Goal: Information Seeking & Learning: Learn about a topic

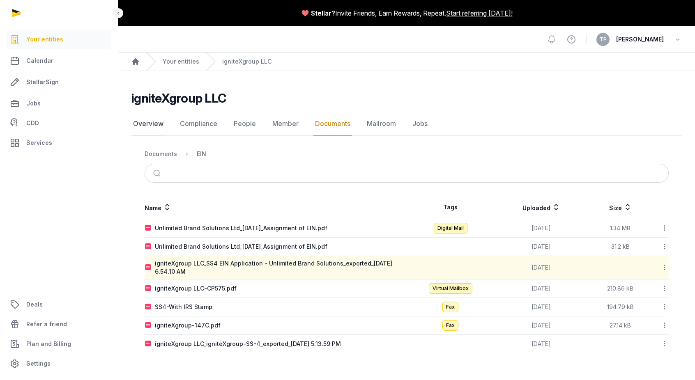
click at [142, 127] on link "Overview" at bounding box center [148, 124] width 34 height 24
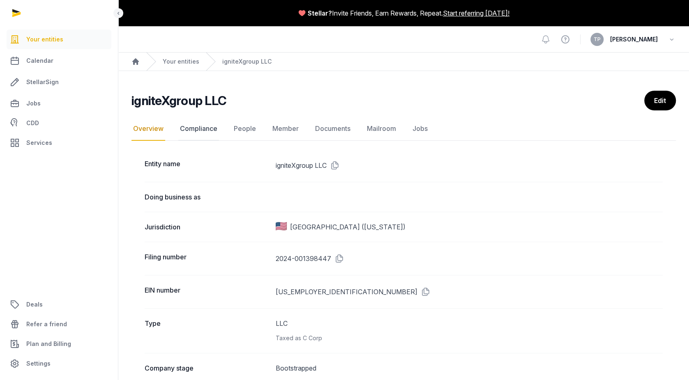
click at [190, 132] on link "Compliance" at bounding box center [198, 129] width 41 height 24
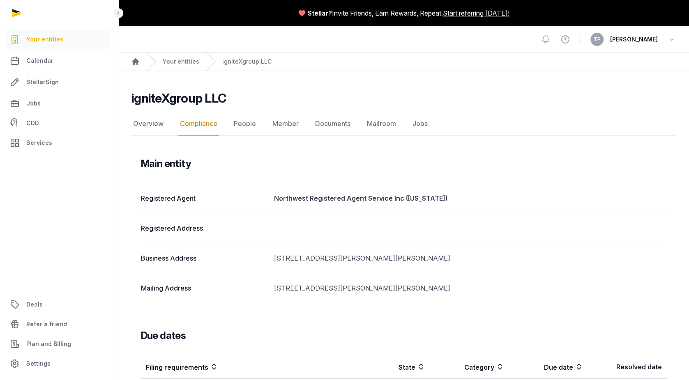
scroll to position [37, 0]
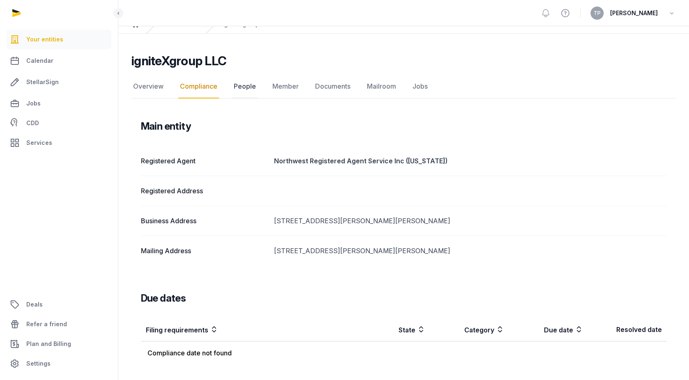
click at [249, 89] on link "People" at bounding box center [244, 87] width 25 height 24
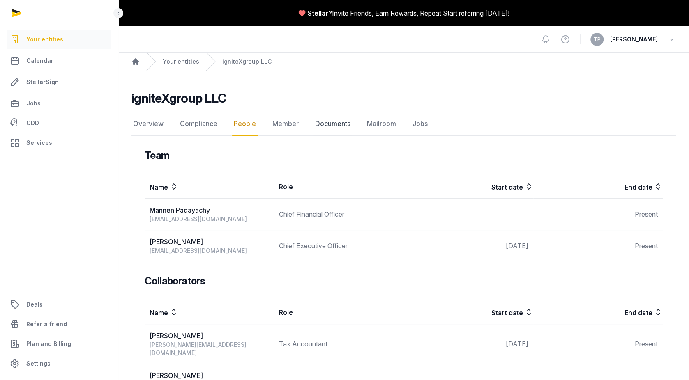
click at [348, 117] on link "Documents" at bounding box center [332, 124] width 39 height 24
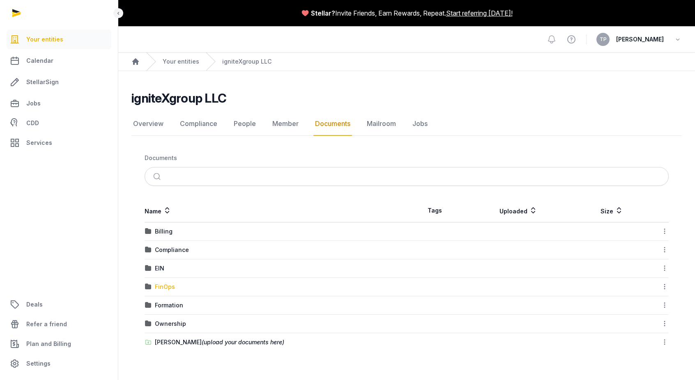
click at [167, 286] on div "FinOps" at bounding box center [165, 287] width 20 height 8
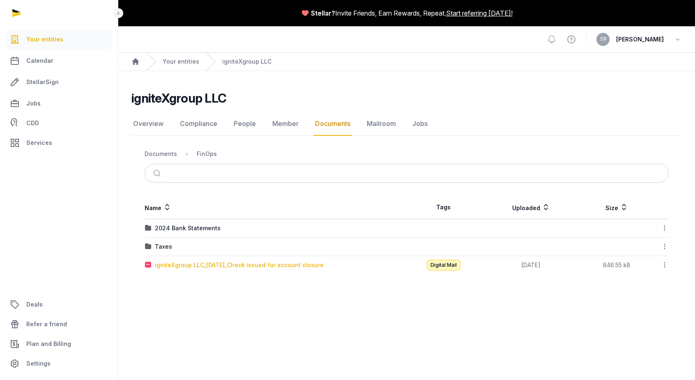
click at [205, 265] on div "igniteXgroup LLC_[DATE]_Check issued for account closure" at bounding box center [239, 265] width 169 height 8
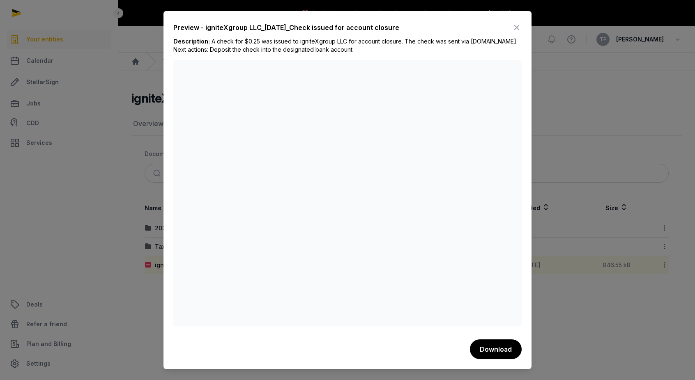
click at [515, 28] on icon at bounding box center [517, 27] width 10 height 13
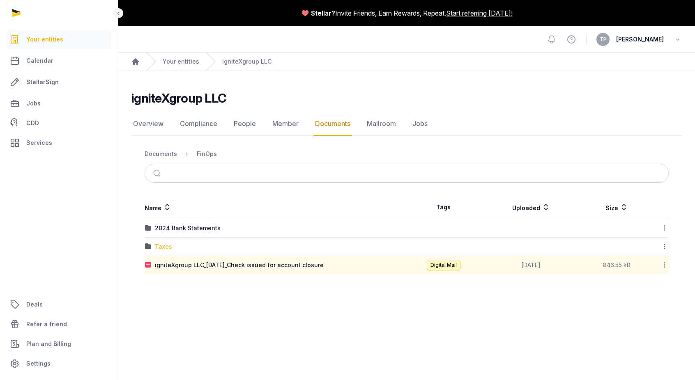
click at [155, 248] on div "Taxes" at bounding box center [163, 247] width 17 height 8
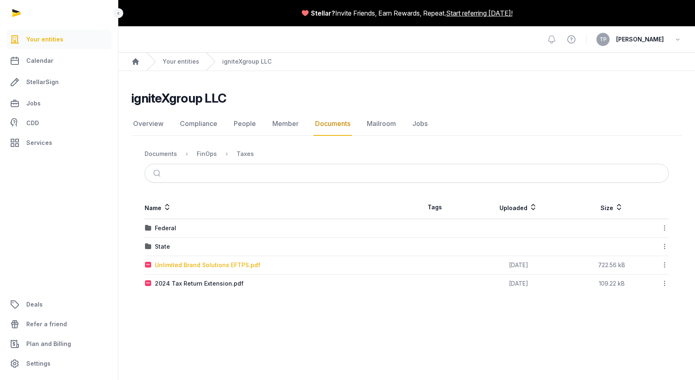
click at [187, 264] on div "Unlimited Brand Solutions EFTPS.pdf" at bounding box center [208, 265] width 106 height 8
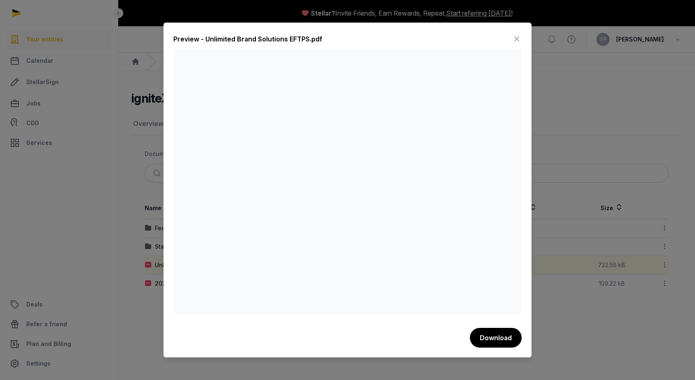
click at [516, 41] on icon at bounding box center [517, 38] width 10 height 13
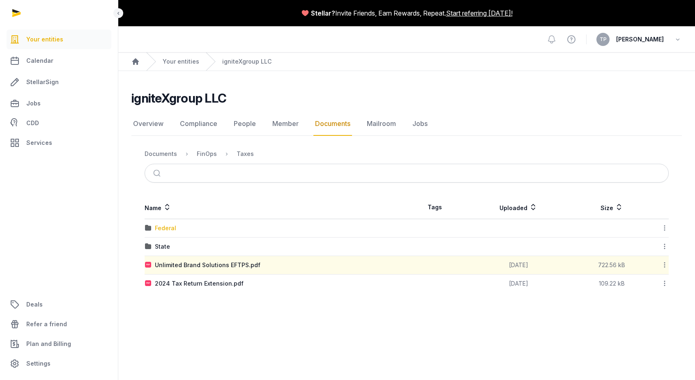
click at [164, 227] on div "Federal" at bounding box center [165, 228] width 21 height 8
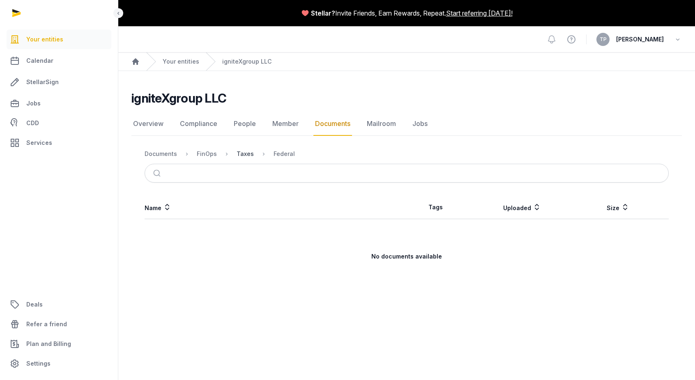
click at [239, 152] on div "Taxes" at bounding box center [244, 154] width 17 height 8
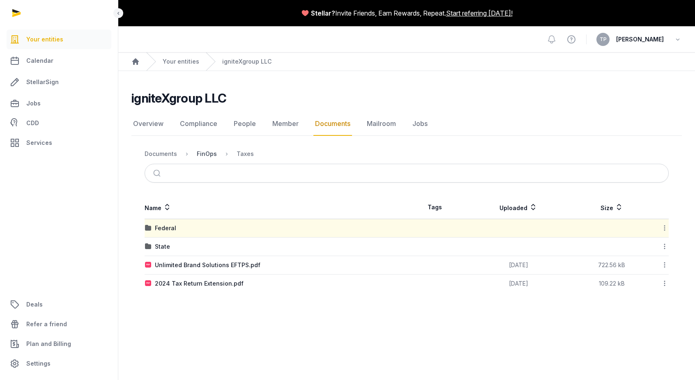
click at [198, 151] on div "FinOps" at bounding box center [207, 154] width 20 height 8
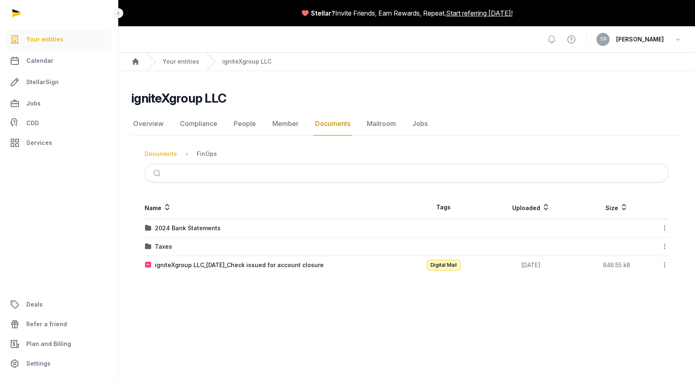
click at [163, 152] on div "Documents" at bounding box center [161, 154] width 32 height 8
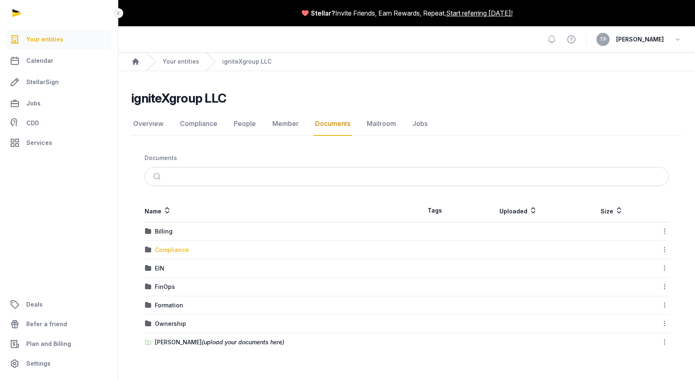
click at [170, 252] on div "Compliance" at bounding box center [172, 250] width 34 height 8
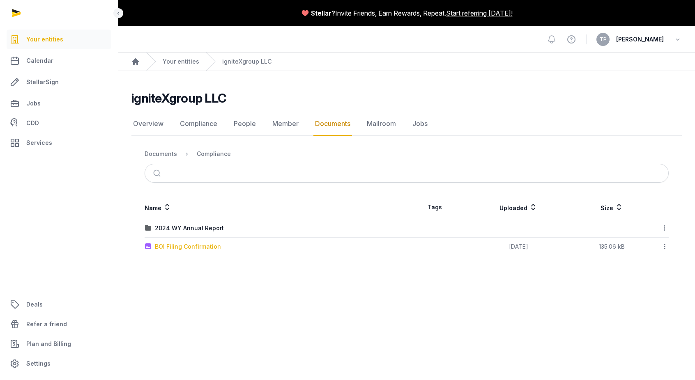
click at [180, 248] on div "BOI Filing Confirmation" at bounding box center [188, 247] width 66 height 8
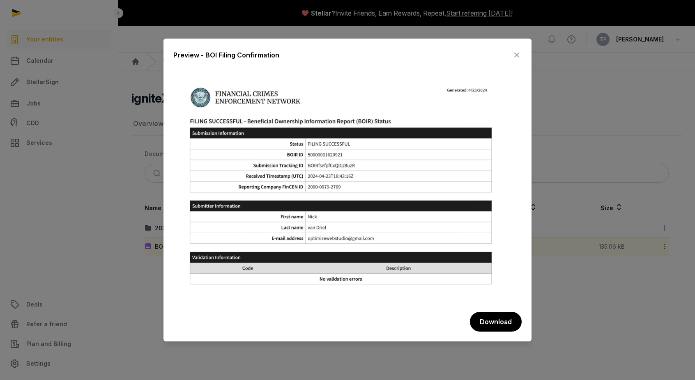
click at [516, 57] on icon at bounding box center [517, 54] width 10 height 13
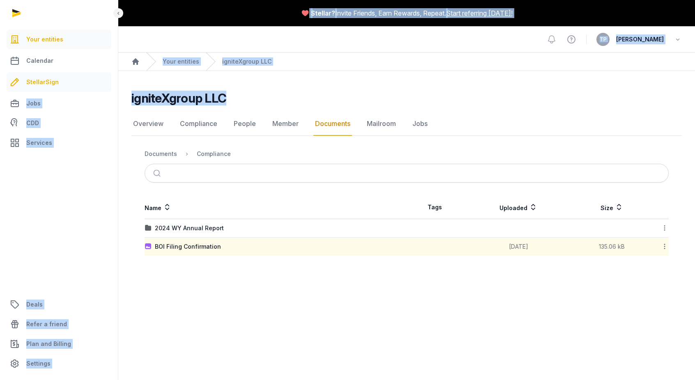
drag, startPoint x: 234, startPoint y: 97, endPoint x: 102, endPoint y: 92, distance: 132.3
click at [102, 92] on div "Your entities Calendar StellarSign Jobs CDD Services Deals Refer a friend Plan …" at bounding box center [347, 190] width 695 height 380
click at [500, 89] on main "igniteXgroup LLC Documents Overview Compliance People Member Documents Mailroom…" at bounding box center [406, 171] width 576 height 201
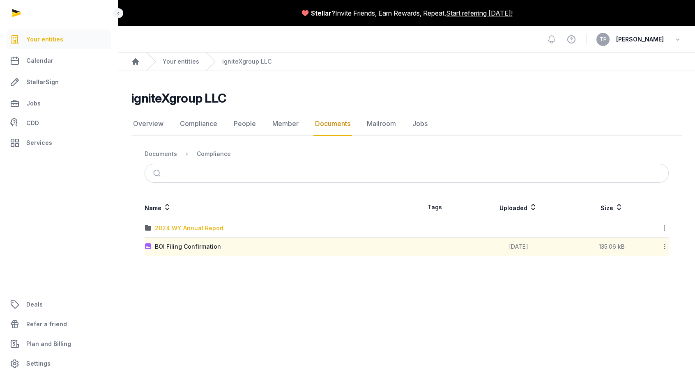
click at [206, 227] on div "2024 WY Annual Report" at bounding box center [189, 228] width 69 height 8
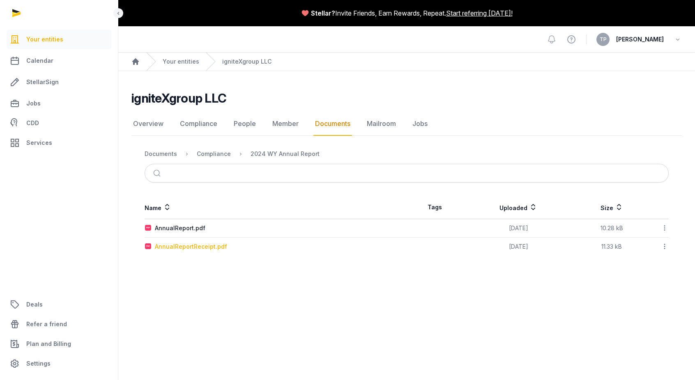
click at [192, 243] on div "AnnualReportReceipt.pdf" at bounding box center [191, 247] width 72 height 8
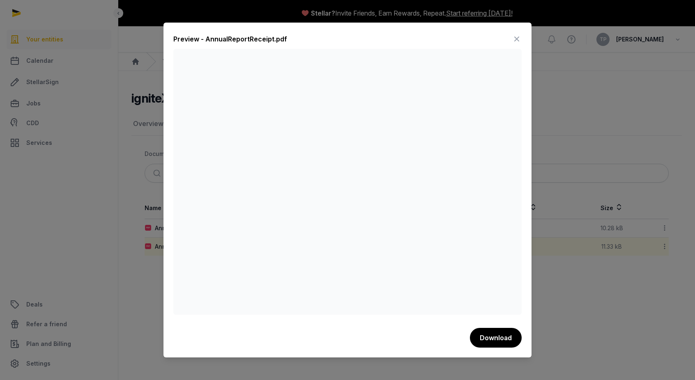
click at [516, 43] on icon at bounding box center [517, 38] width 10 height 13
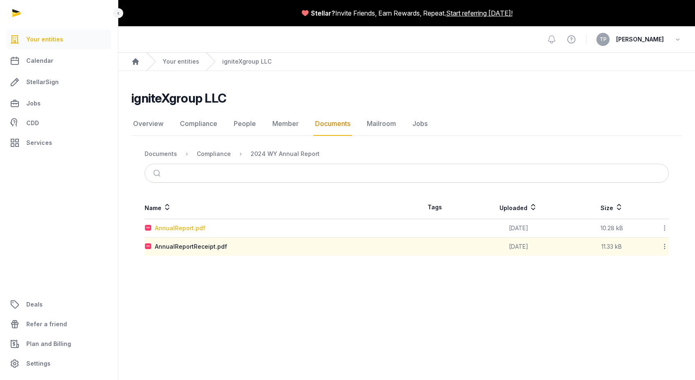
click at [186, 227] on div "AnnualReport.pdf" at bounding box center [180, 228] width 50 height 8
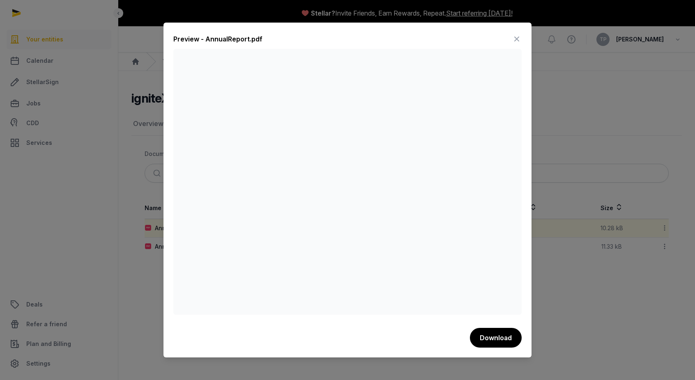
click at [515, 36] on icon at bounding box center [517, 38] width 10 height 13
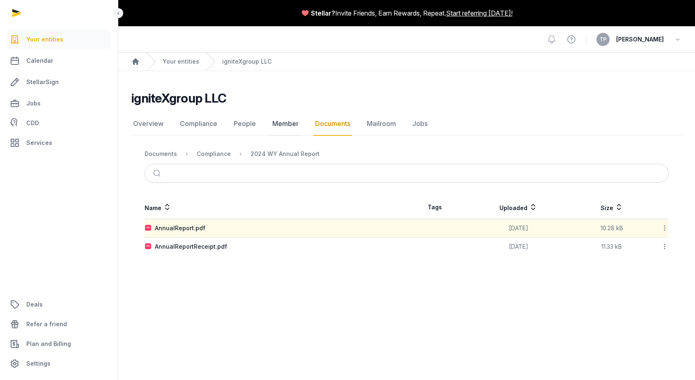
click at [281, 123] on link "Member" at bounding box center [286, 124] width 30 height 24
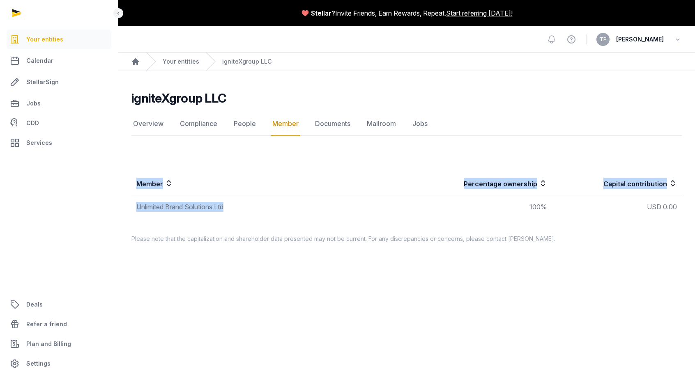
drag, startPoint x: 244, startPoint y: 205, endPoint x: 118, endPoint y: 207, distance: 125.6
click at [118, 207] on div "Member Percentage ownership Capital contribution Unlimited Brand Solutions Ltd …" at bounding box center [406, 186] width 576 height 69
click at [107, 207] on ul "Your entities Calendar StellarSign Jobs CDD Services Deals Refer a friend Plan …" at bounding box center [59, 202] width 98 height 344
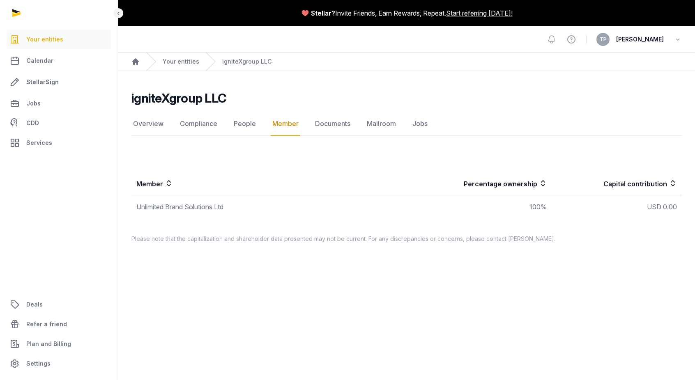
click at [420, 223] on div "Member Percentage ownership Capital contribution Unlimited Brand Solutions Ltd …" at bounding box center [406, 197] width 576 height 91
drag, startPoint x: 133, startPoint y: 206, endPoint x: 307, endPoint y: 211, distance: 173.7
click at [307, 211] on td "Unlimited Brand Solutions Ltd" at bounding box center [268, 206] width 275 height 23
copy div "Unlimited Brand Solutions Ltd"
drag, startPoint x: 219, startPoint y: 61, endPoint x: 273, endPoint y: 61, distance: 53.8
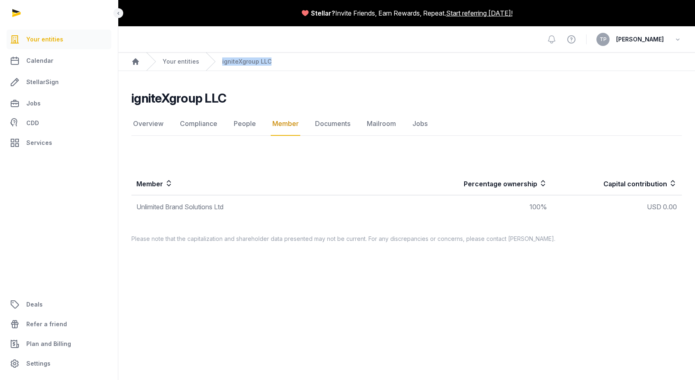
click at [273, 61] on ol "Home Your entities igniteXgroup LLC" at bounding box center [406, 62] width 576 height 18
copy link "igniteXgroup LLC"
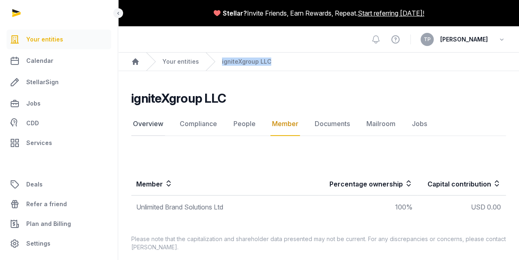
click at [153, 124] on link "Overview" at bounding box center [148, 124] width 34 height 24
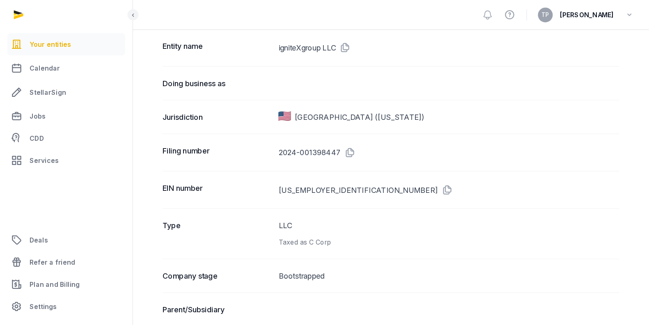
scroll to position [123, 0]
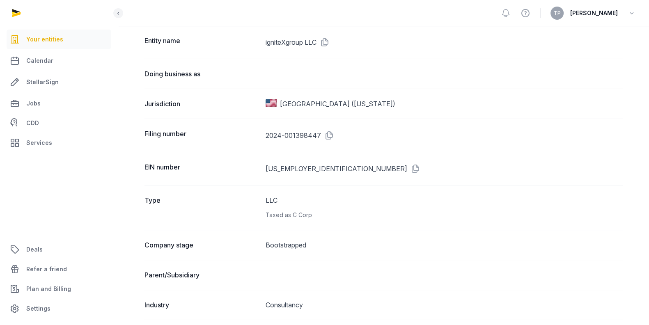
drag, startPoint x: 515, startPoint y: 48, endPoint x: 453, endPoint y: 192, distance: 156.9
click at [453, 192] on div "Type LLC Taxed as C Corp" at bounding box center [384, 207] width 478 height 45
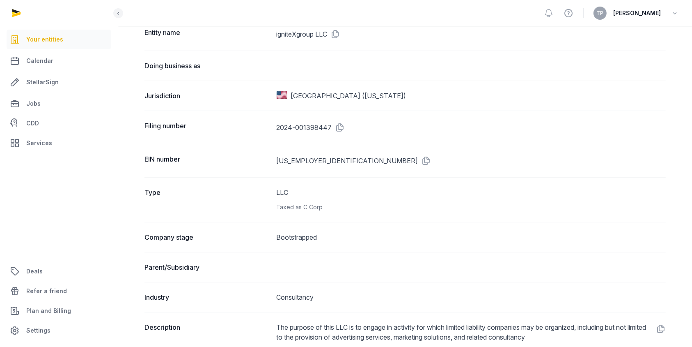
scroll to position [135, 0]
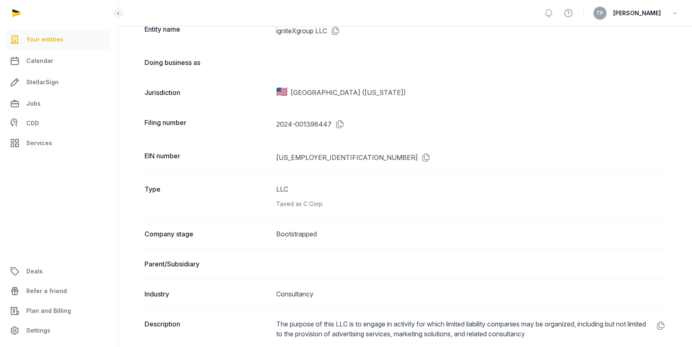
click at [26, 193] on ul "Your entities Calendar StellarSign Jobs CDD Services Deals Refer a friend Plan …" at bounding box center [59, 185] width 98 height 310
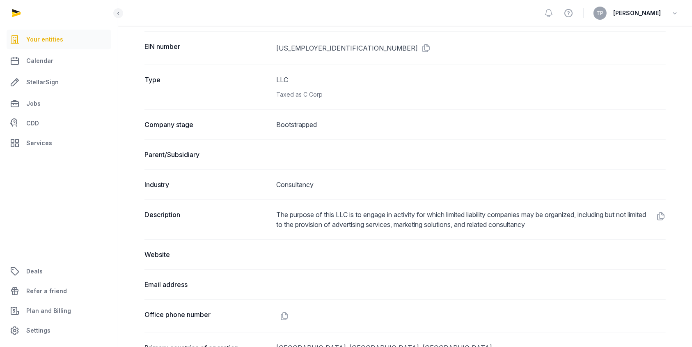
scroll to position [404, 0]
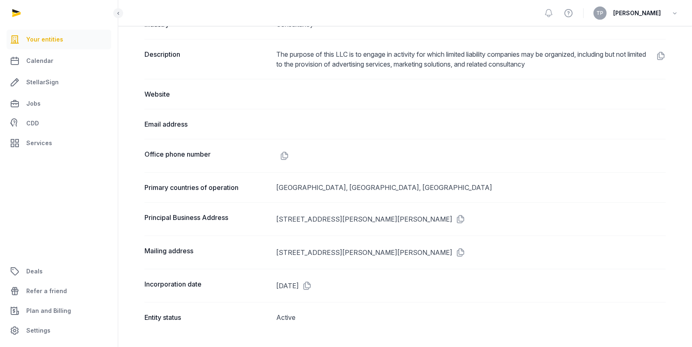
click at [616, 120] on dd at bounding box center [472, 124] width 390 height 10
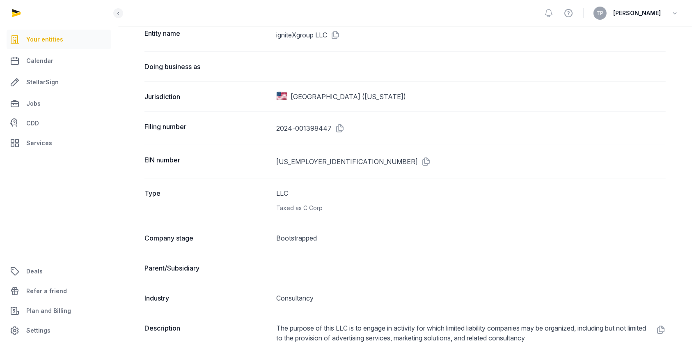
scroll to position [0, 0]
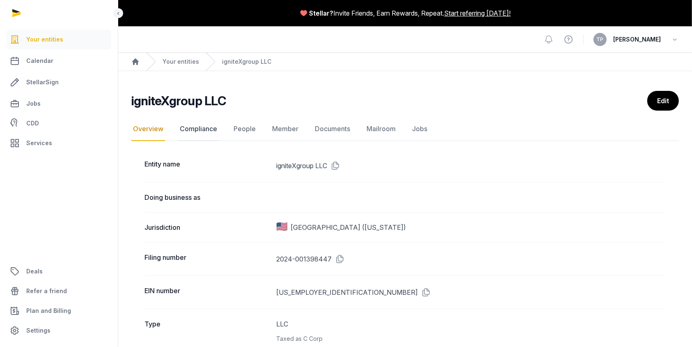
click at [203, 127] on link "Compliance" at bounding box center [198, 129] width 41 height 24
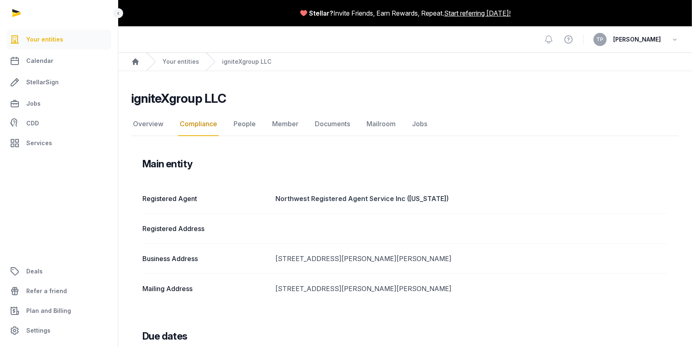
scroll to position [71, 0]
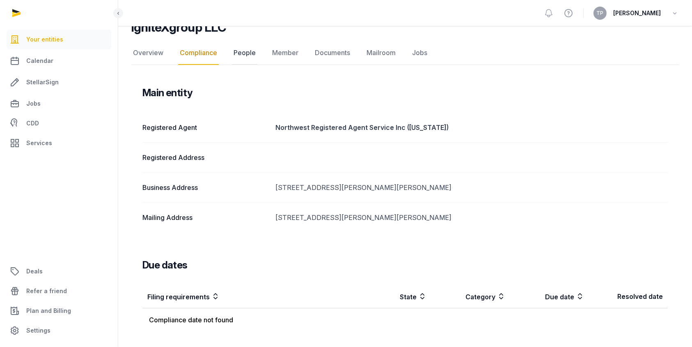
click at [245, 51] on link "People" at bounding box center [244, 53] width 25 height 24
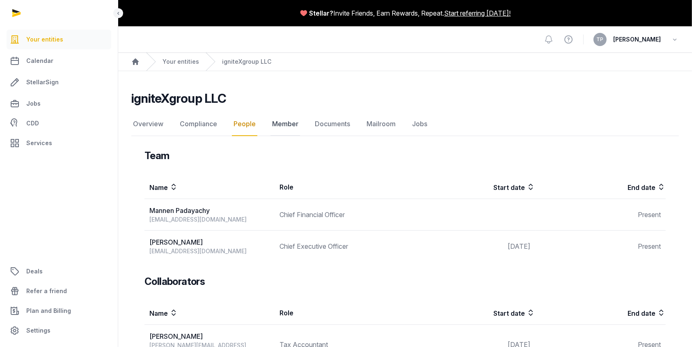
click at [293, 129] on link "Member" at bounding box center [286, 124] width 30 height 24
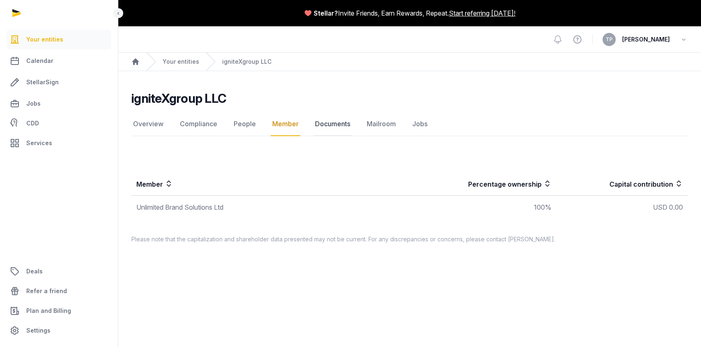
click at [321, 120] on link "Documents" at bounding box center [332, 124] width 39 height 24
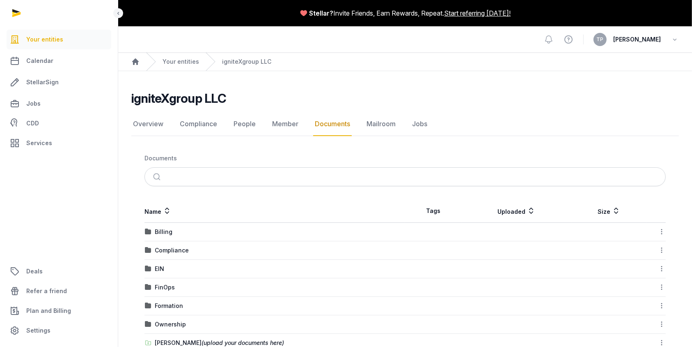
scroll to position [20, 0]
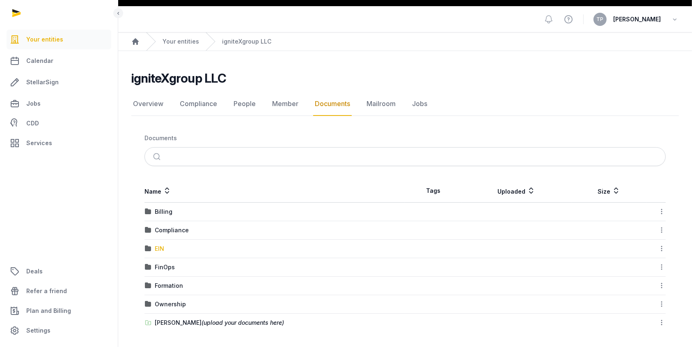
click at [161, 245] on div "EIN" at bounding box center [159, 248] width 9 height 8
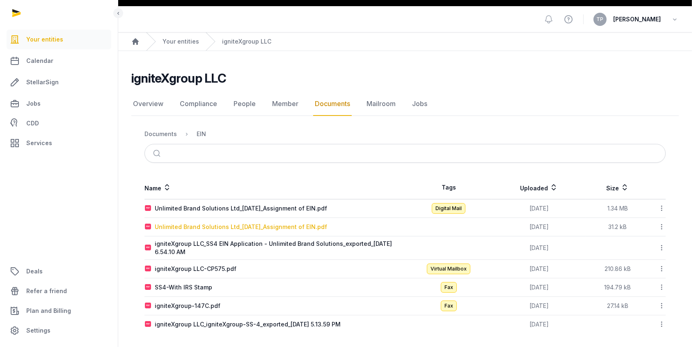
click at [323, 223] on div "Unlimited Brand Solutions Ltd_[DATE]_Assignment of EIN.pdf" at bounding box center [241, 227] width 172 height 8
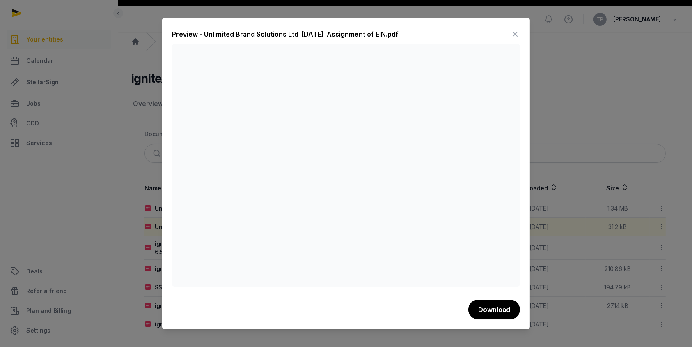
click at [436, 31] on div "Preview - Unlimited Brand Solutions Ltd_[DATE]_Assignment of EIN.pdf" at bounding box center [346, 36] width 348 height 16
click at [514, 31] on icon at bounding box center [515, 34] width 10 height 13
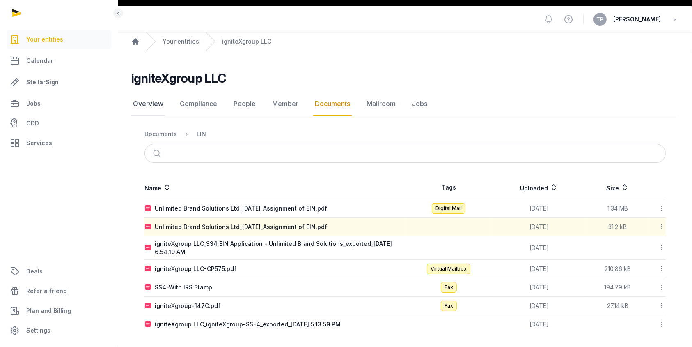
click at [149, 102] on link "Overview" at bounding box center [148, 104] width 34 height 24
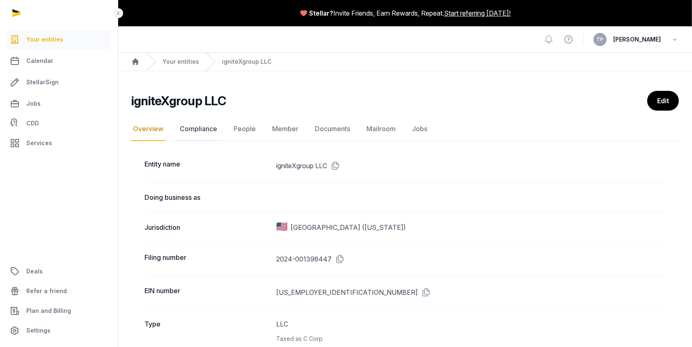
click at [204, 126] on link "Compliance" at bounding box center [198, 129] width 41 height 24
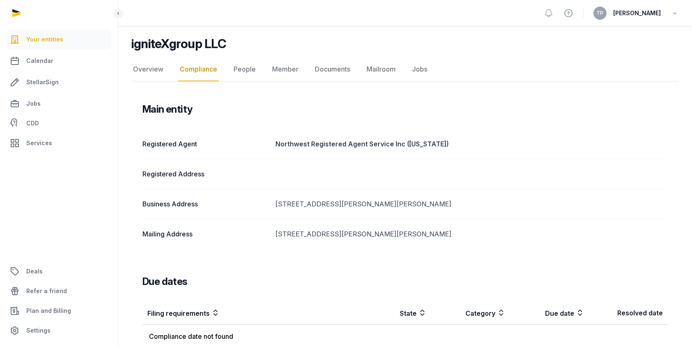
scroll to position [71, 0]
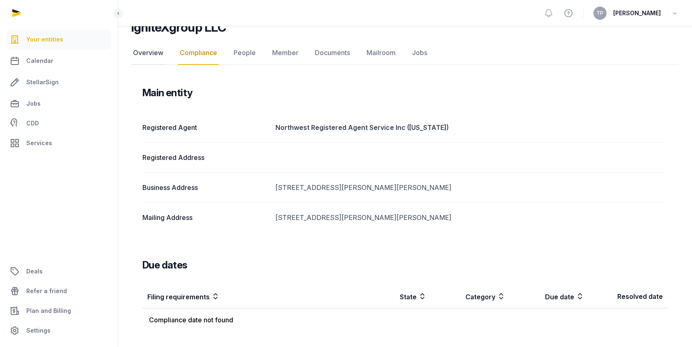
click at [156, 53] on link "Overview" at bounding box center [148, 53] width 34 height 24
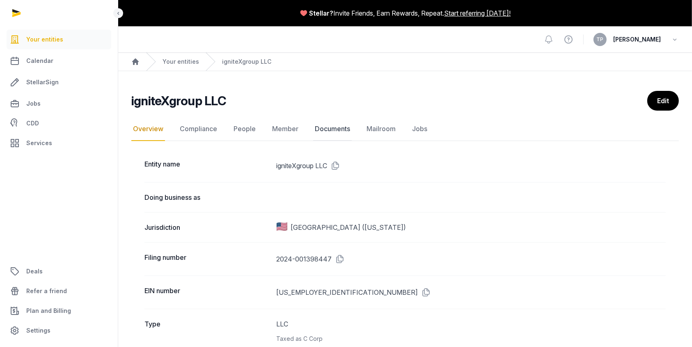
click at [349, 125] on link "Documents" at bounding box center [332, 129] width 39 height 24
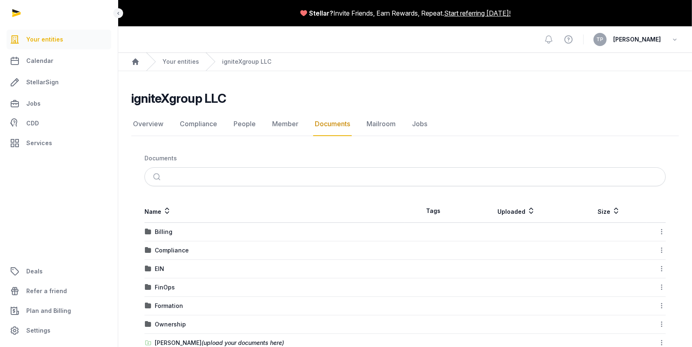
click at [154, 269] on div "EIN" at bounding box center [275, 268] width 260 height 8
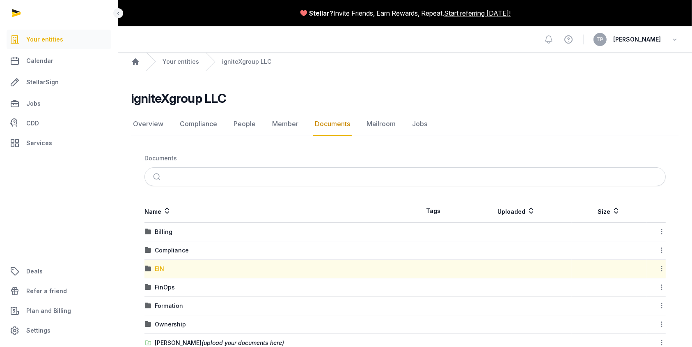
click at [155, 265] on div "EIN" at bounding box center [159, 268] width 9 height 8
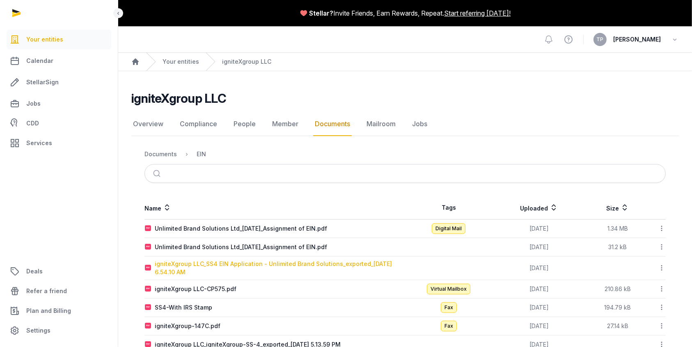
click at [211, 264] on div "igniteXgroup LLC_SS4 EIN Application - Unlimited Brand Solutions_exported_[DATE…" at bounding box center [280, 267] width 250 height 16
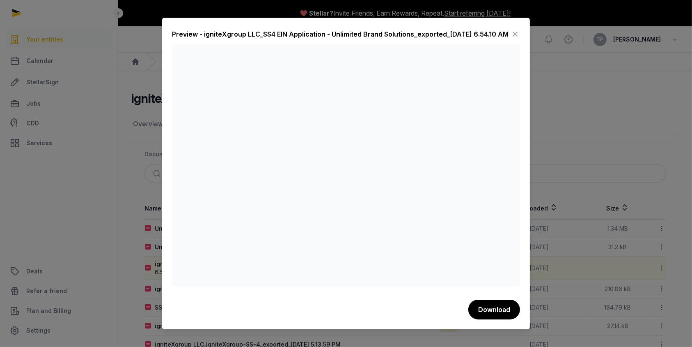
click at [514, 35] on icon at bounding box center [515, 34] width 10 height 13
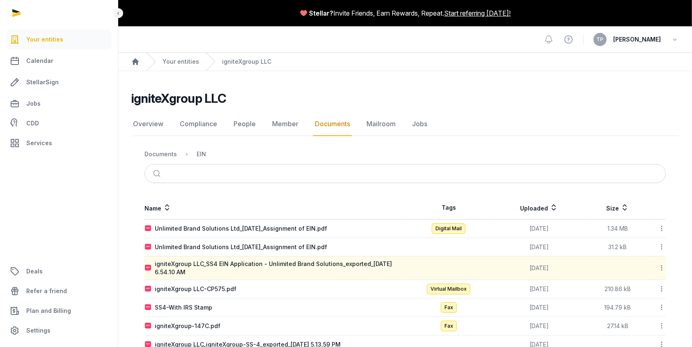
scroll to position [22, 0]
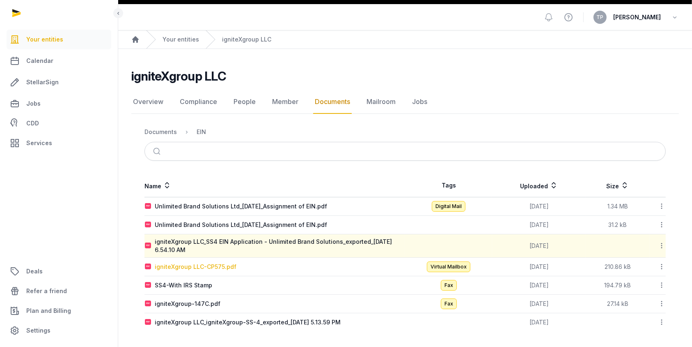
click at [188, 269] on div "igniteXgroup LLC-CP575.pdf" at bounding box center [196, 266] width 82 height 8
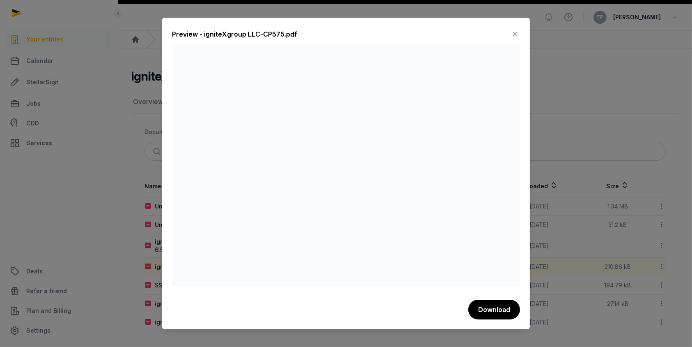
click at [507, 30] on div "Preview - igniteXgroup LLC-CP575.pdf" at bounding box center [346, 36] width 348 height 16
click at [516, 38] on icon at bounding box center [515, 34] width 10 height 13
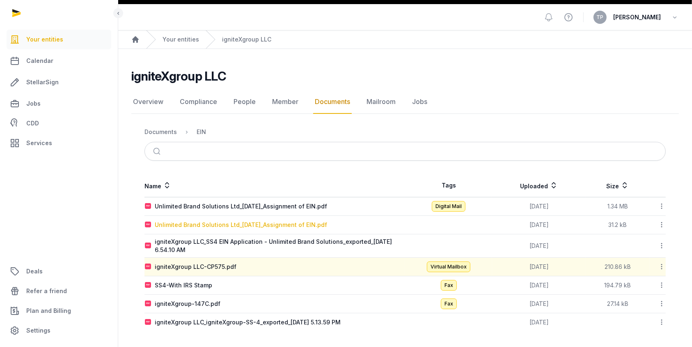
click at [283, 225] on div "Unlimited Brand Solutions Ltd_[DATE]_Assignment of EIN.pdf" at bounding box center [241, 224] width 172 height 8
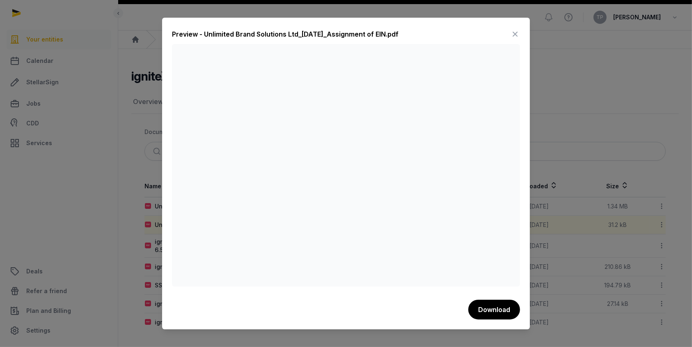
click at [517, 37] on icon at bounding box center [515, 34] width 10 height 13
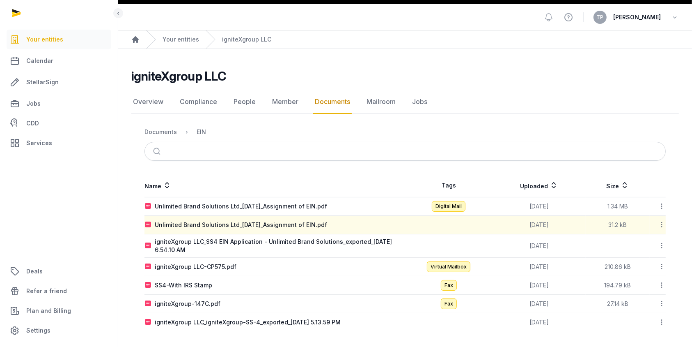
click at [505, 205] on td "[DATE]" at bounding box center [539, 206] width 94 height 18
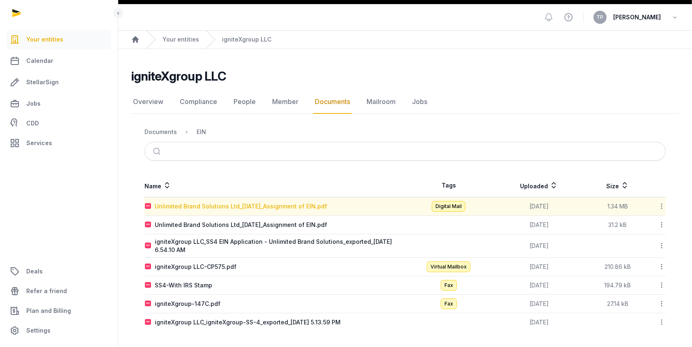
click at [290, 207] on div "Unlimited Brand Solutions Ltd_[DATE]_Assignment of EIN.pdf" at bounding box center [241, 206] width 172 height 8
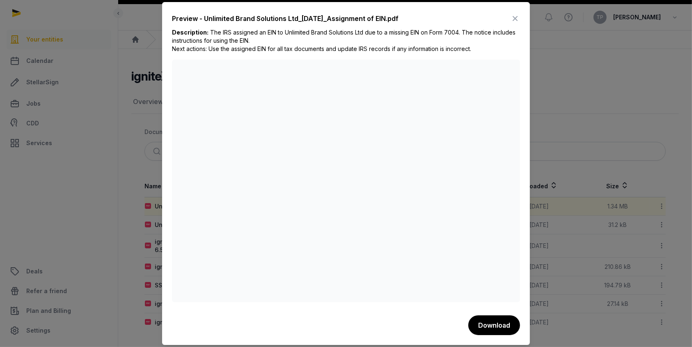
click at [514, 19] on icon at bounding box center [515, 18] width 10 height 13
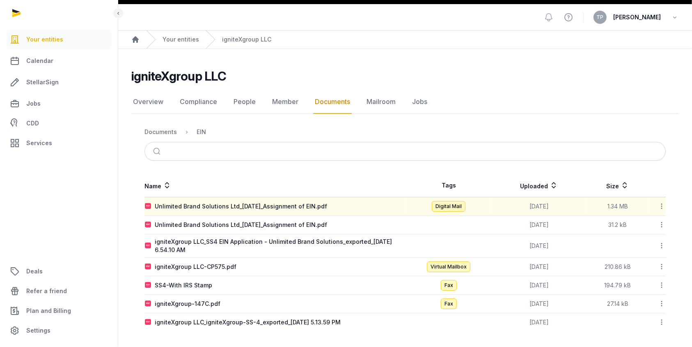
click at [323, 97] on link "Documents" at bounding box center [332, 102] width 39 height 24
click at [163, 130] on div "Documents" at bounding box center [161, 132] width 32 height 8
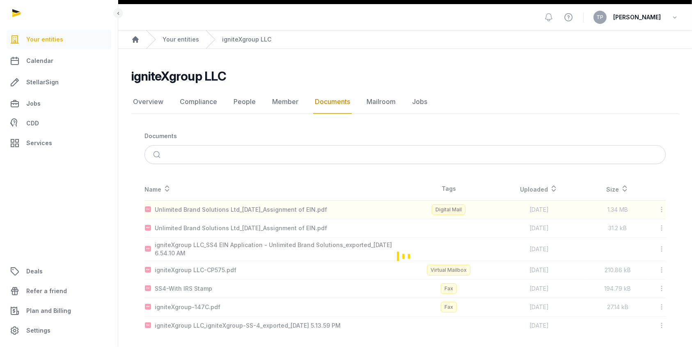
scroll to position [20, 0]
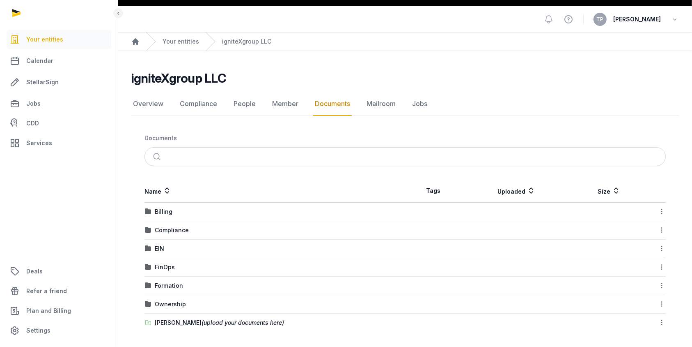
click at [169, 233] on td "Compliance" at bounding box center [275, 230] width 261 height 18
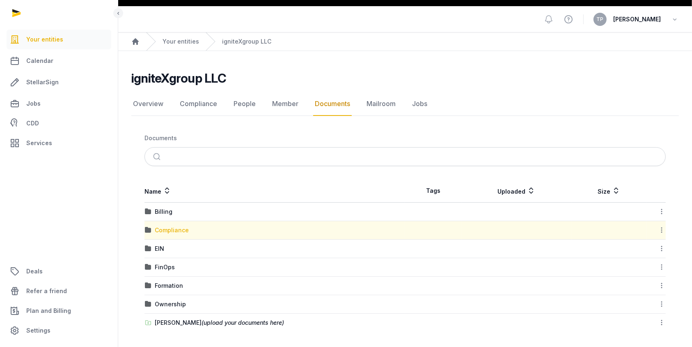
click at [177, 228] on div "Compliance" at bounding box center [172, 230] width 34 height 8
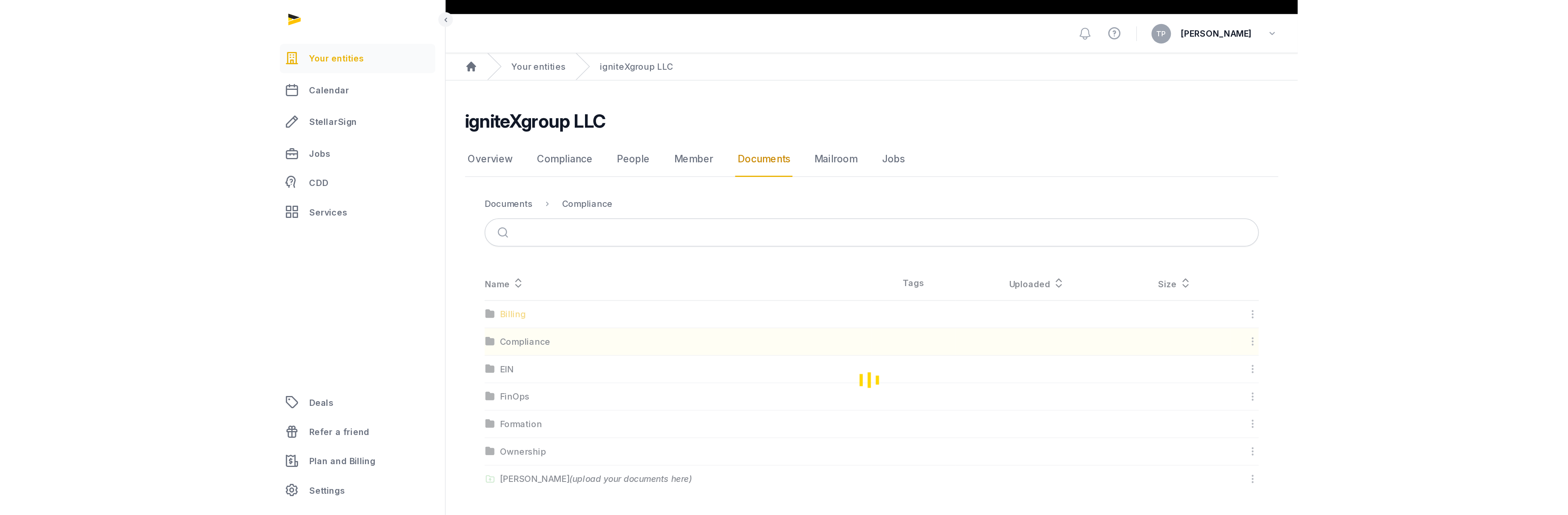
scroll to position [0, 0]
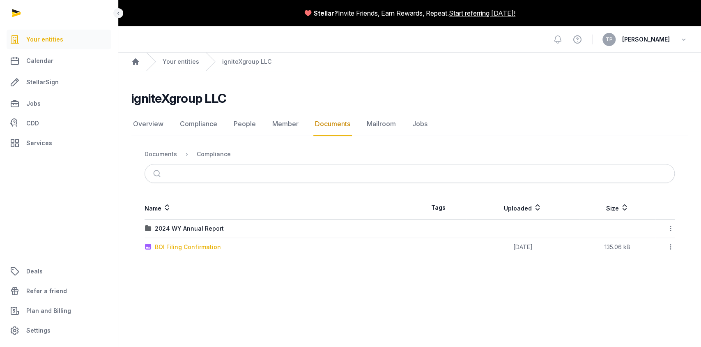
click at [193, 243] on div "BOI Filing Confirmation" at bounding box center [188, 247] width 66 height 8
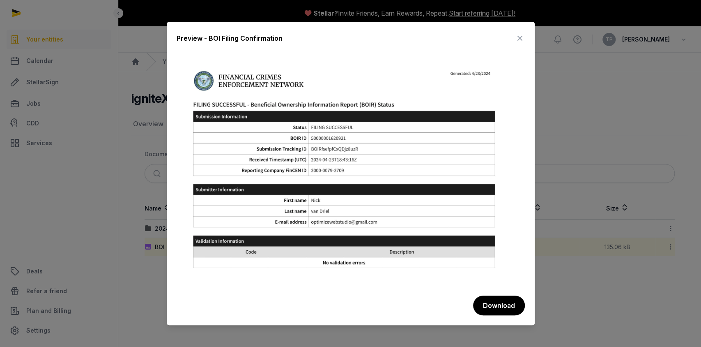
click at [518, 40] on icon at bounding box center [520, 38] width 10 height 13
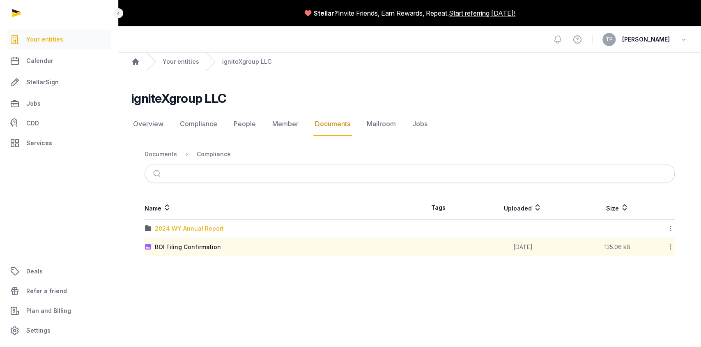
click at [181, 224] on div "2024 WY Annual Report" at bounding box center [189, 228] width 69 height 8
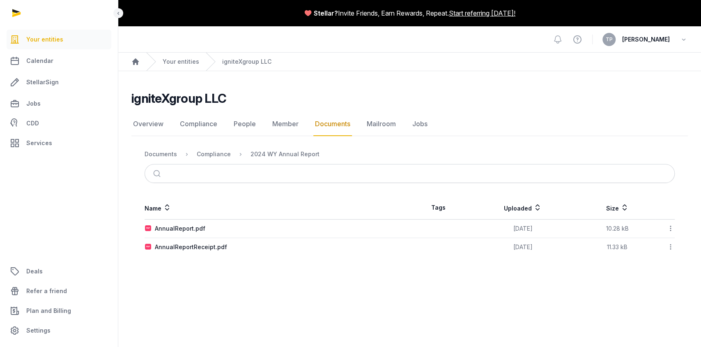
click at [195, 222] on td "AnnualReport.pdf" at bounding box center [277, 228] width 265 height 18
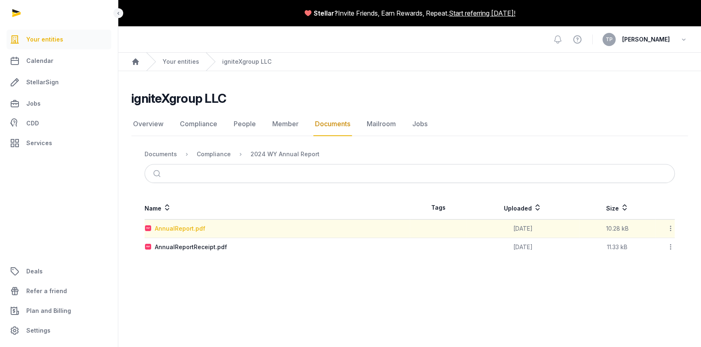
click at [195, 225] on div "AnnualReport.pdf" at bounding box center [180, 228] width 50 height 8
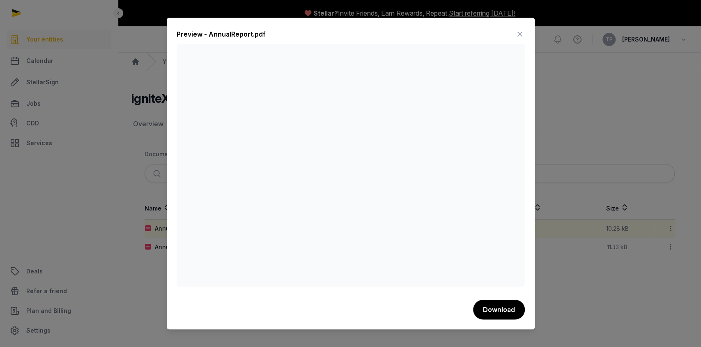
click at [388, 24] on div "Preview - AnnualReport.pdf Download" at bounding box center [351, 174] width 368 height 312
click at [517, 33] on icon at bounding box center [520, 34] width 10 height 13
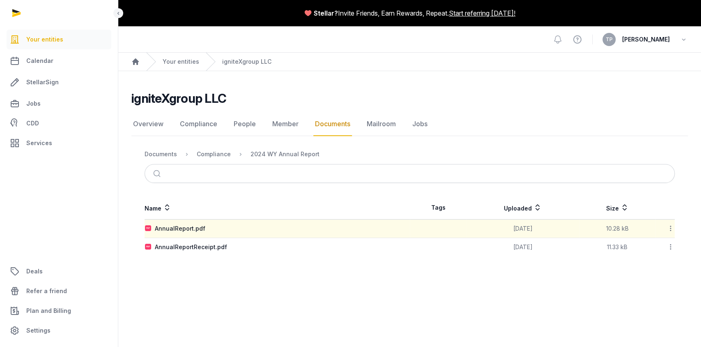
click at [209, 158] on div "Compliance" at bounding box center [207, 154] width 47 height 10
click at [213, 156] on div "Compliance" at bounding box center [214, 154] width 34 height 8
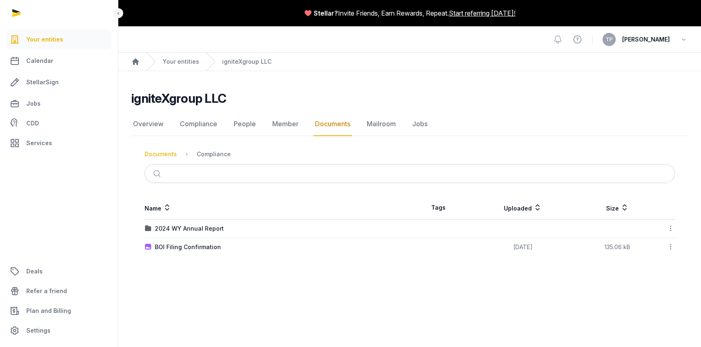
click at [161, 151] on div "Documents" at bounding box center [161, 154] width 32 height 8
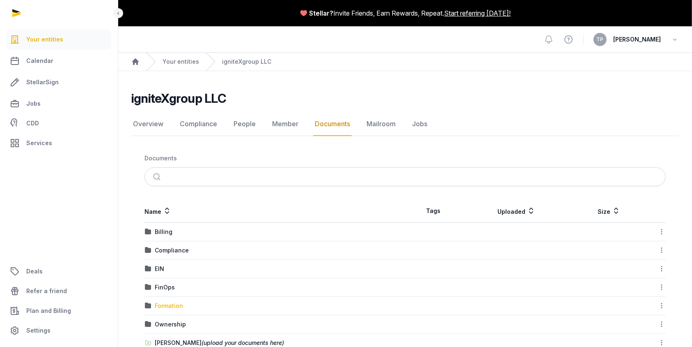
click at [169, 303] on div "Formation" at bounding box center [169, 305] width 28 height 8
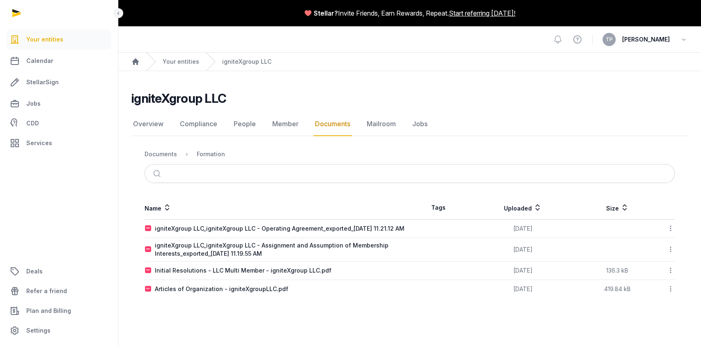
click at [294, 222] on td "igniteXgroup LLC_igniteXgroup LLC - Operating Agreement_exported_[DATE] 11.21.1…" at bounding box center [277, 228] width 265 height 18
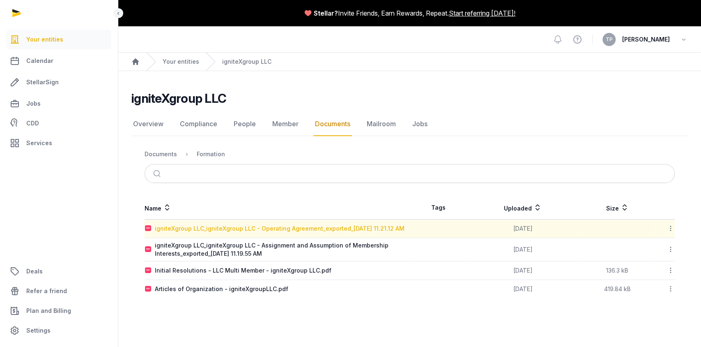
click at [307, 224] on div "igniteXgroup LLC_igniteXgroup LLC - Operating Agreement_exported_[DATE] 11.21.1…" at bounding box center [280, 228] width 250 height 8
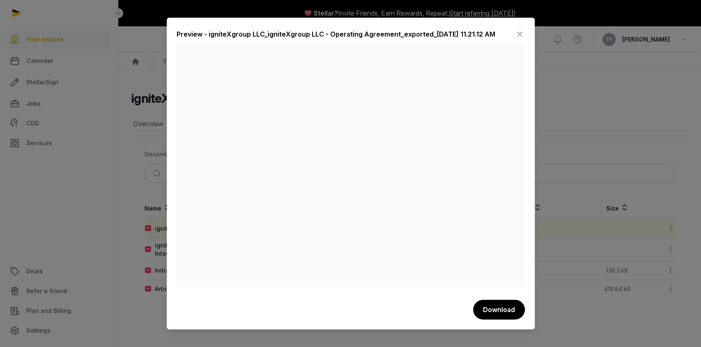
click at [333, 34] on div "Preview - igniteXgroup LLC_igniteXgroup LLC - Operating Agreement_exported_[DAT…" at bounding box center [336, 34] width 319 height 10
click at [521, 32] on icon at bounding box center [520, 34] width 10 height 13
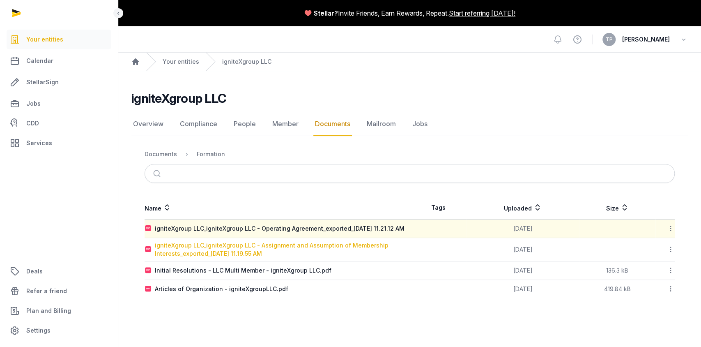
click at [305, 249] on div "igniteXgroup LLC_igniteXgroup LLC - Assignment and Assumption of Membership Int…" at bounding box center [282, 249] width 255 height 16
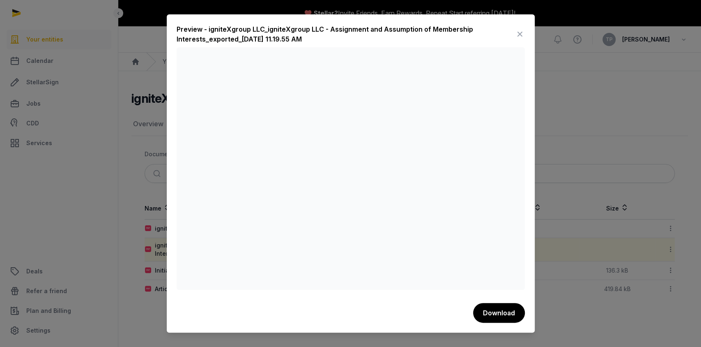
click at [515, 39] on icon at bounding box center [520, 34] width 10 height 13
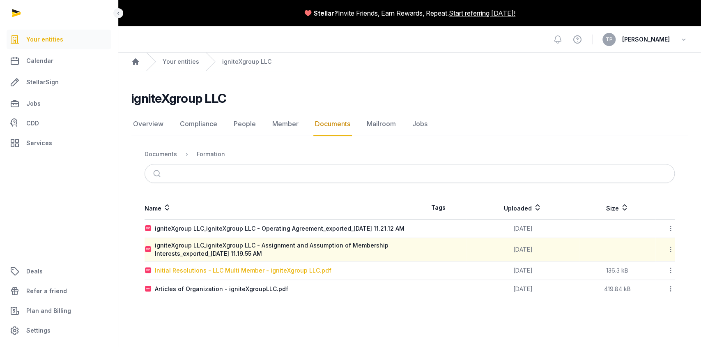
click at [273, 273] on div "Initial Resolutions - LLC Multi Member - igniteXgroup LLC.pdf" at bounding box center [243, 270] width 177 height 8
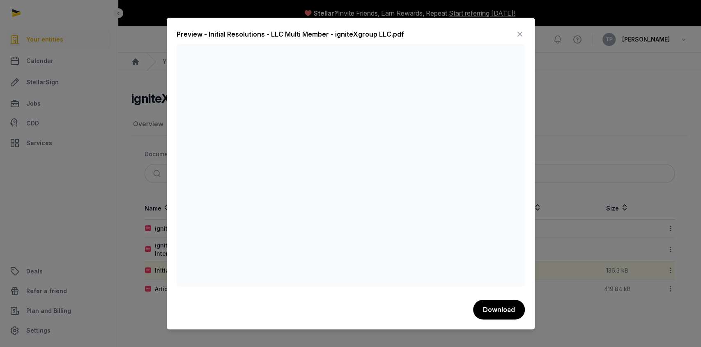
click at [390, 29] on div "Preview - Initial Resolutions - LLC Multi Member - igniteXgroup LLC.pdf" at bounding box center [290, 34] width 227 height 10
click at [513, 37] on div "Preview - Initial Resolutions - LLC Multi Member - igniteXgroup LLC.pdf" at bounding box center [351, 36] width 348 height 16
click at [513, 34] on div "Preview - Initial Resolutions - LLC Multi Member - igniteXgroup LLC.pdf" at bounding box center [351, 36] width 348 height 16
click at [519, 31] on icon at bounding box center [520, 34] width 10 height 13
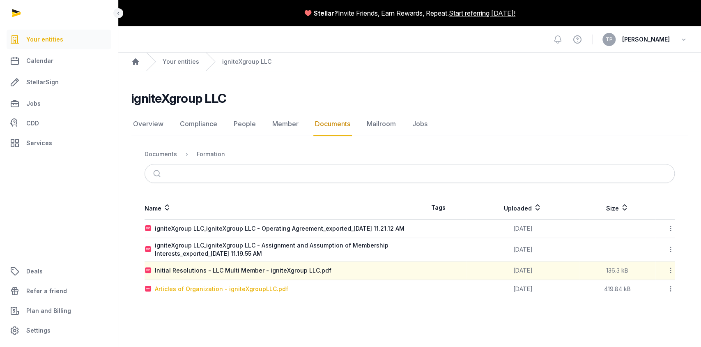
click at [271, 293] on div "Articles of Organization - igniteXgroupLLC.pdf" at bounding box center [221, 289] width 133 height 8
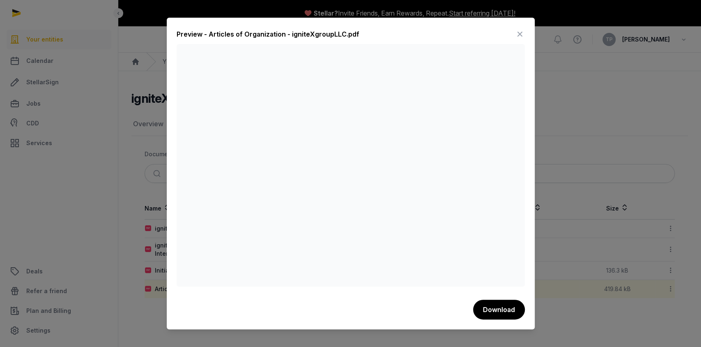
click at [440, 26] on div "Preview - Articles of Organization - igniteXgroupLLC.pdf Download" at bounding box center [351, 174] width 368 height 312
click at [522, 34] on icon at bounding box center [520, 34] width 10 height 13
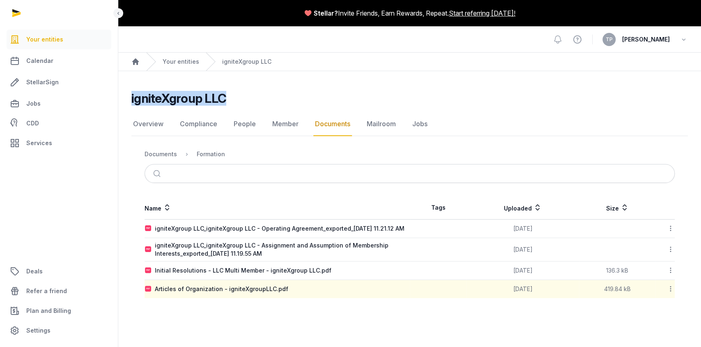
drag, startPoint x: 255, startPoint y: 102, endPoint x: 131, endPoint y: 100, distance: 124.4
click at [131, 100] on div "igniteXgroup LLC Documents Overview Compliance People Member Documents Mailroom…" at bounding box center [409, 194] width 583 height 207
copy h2 "igniteXgroup LLC"
